Goal: Information Seeking & Learning: Learn about a topic

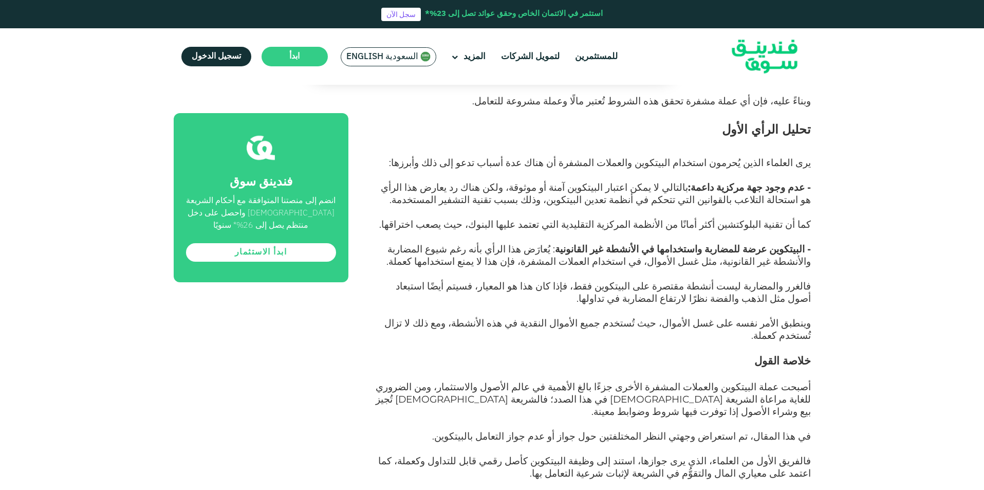
scroll to position [2113, 0]
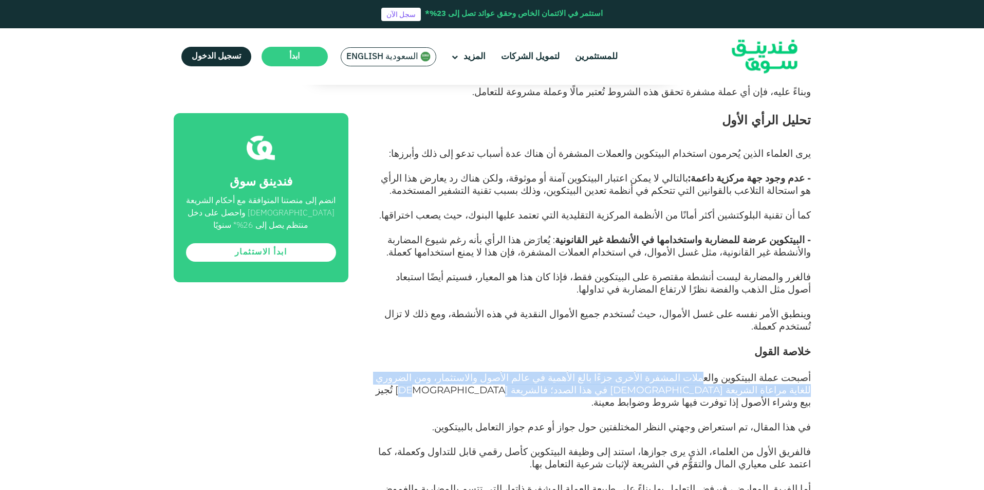
drag, startPoint x: 706, startPoint y: 296, endPoint x: 546, endPoint y: 308, distance: 160.3
click at [546, 372] on span "أصبحت عملة البيتكوين والعملات المشفرة الأخرى جزءًا بالغ الأهمية في عالم الأصول …" at bounding box center [593, 390] width 435 height 36
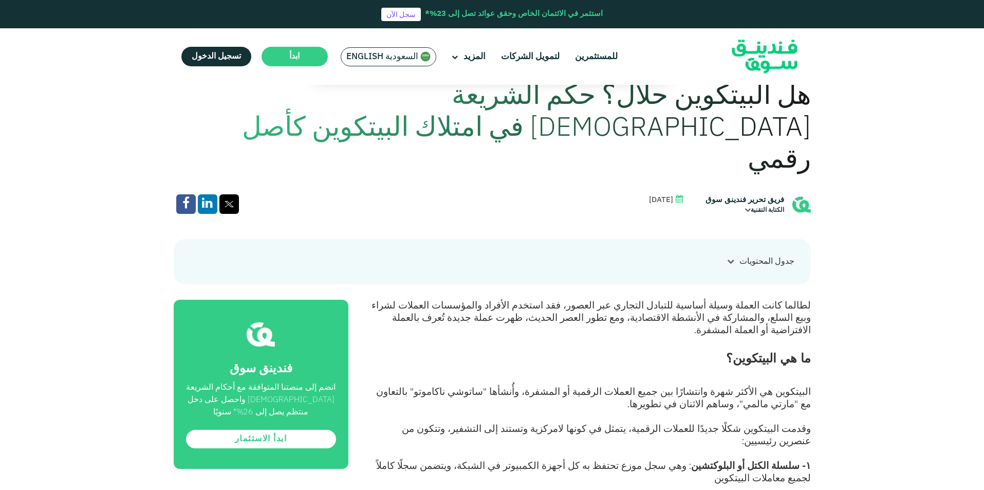
scroll to position [365, 0]
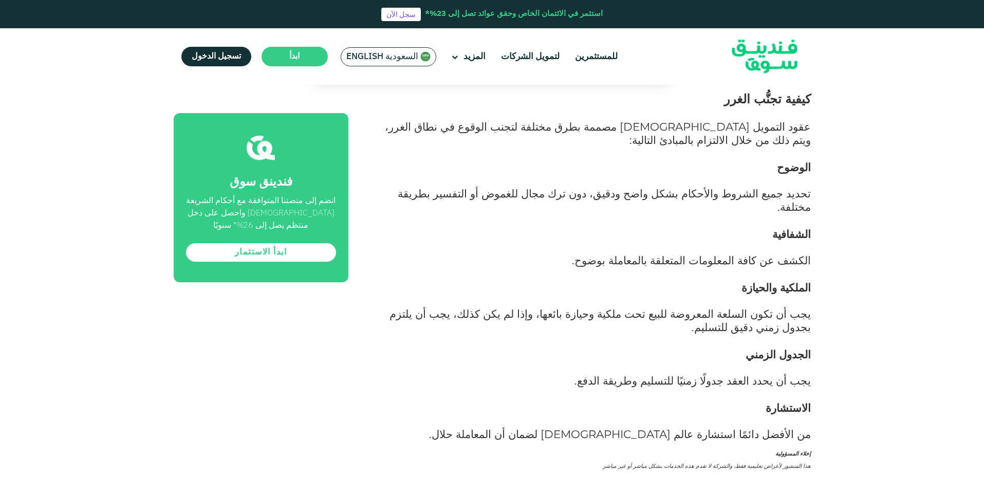
scroll to position [1850, 0]
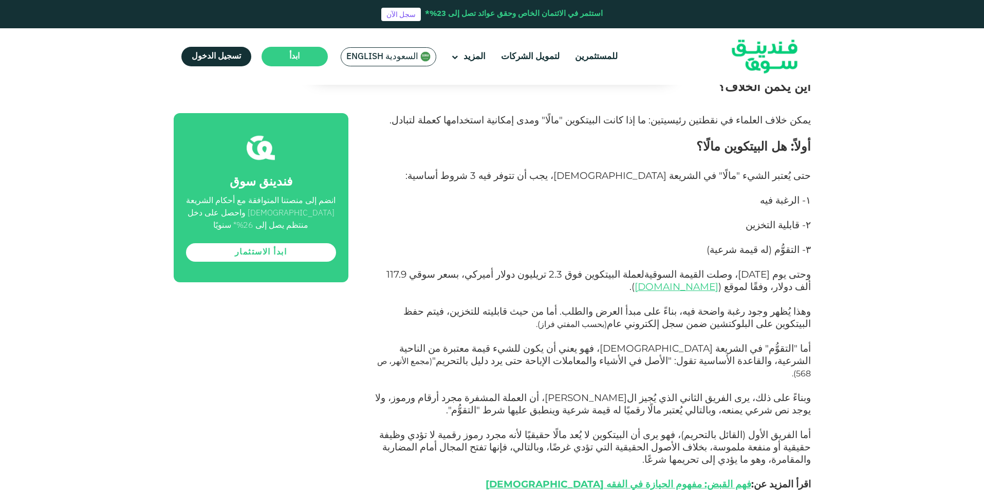
scroll to position [1291, 0]
